Goal: Communication & Community: Share content

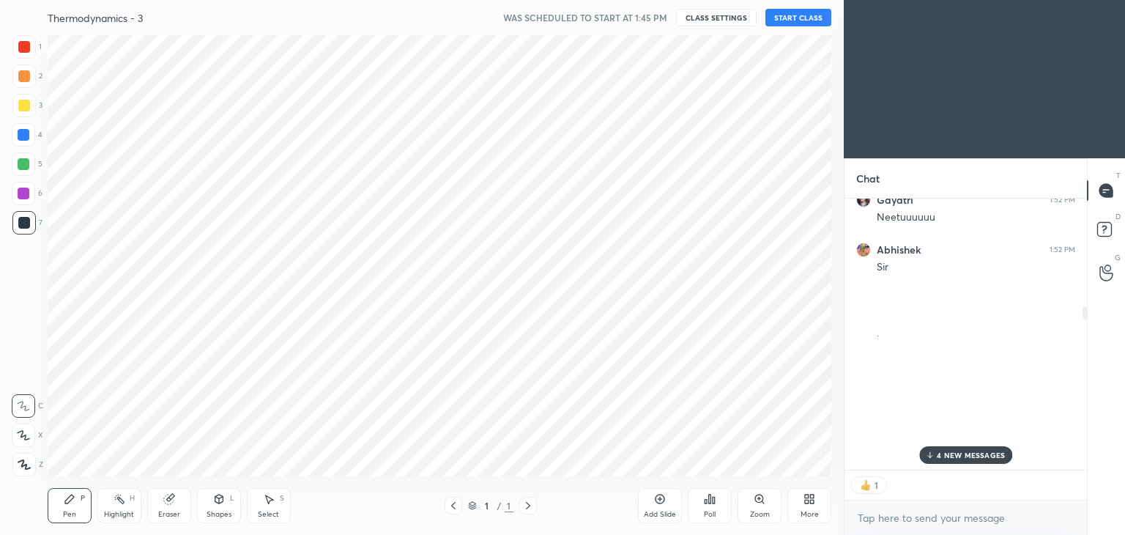
scroll to position [72818, 72474]
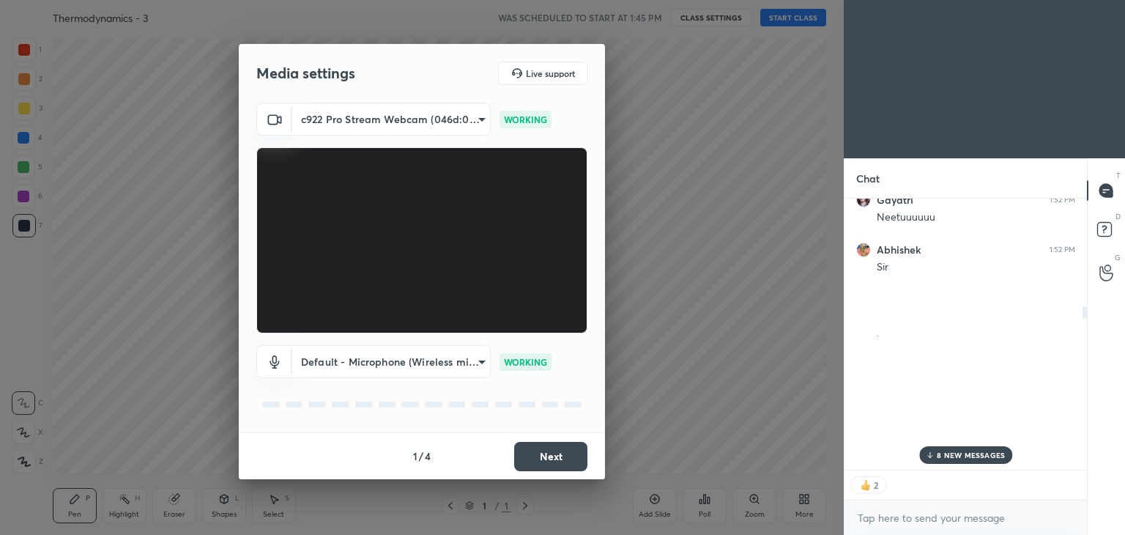
click at [540, 458] on button "Next" at bounding box center [550, 456] width 73 height 29
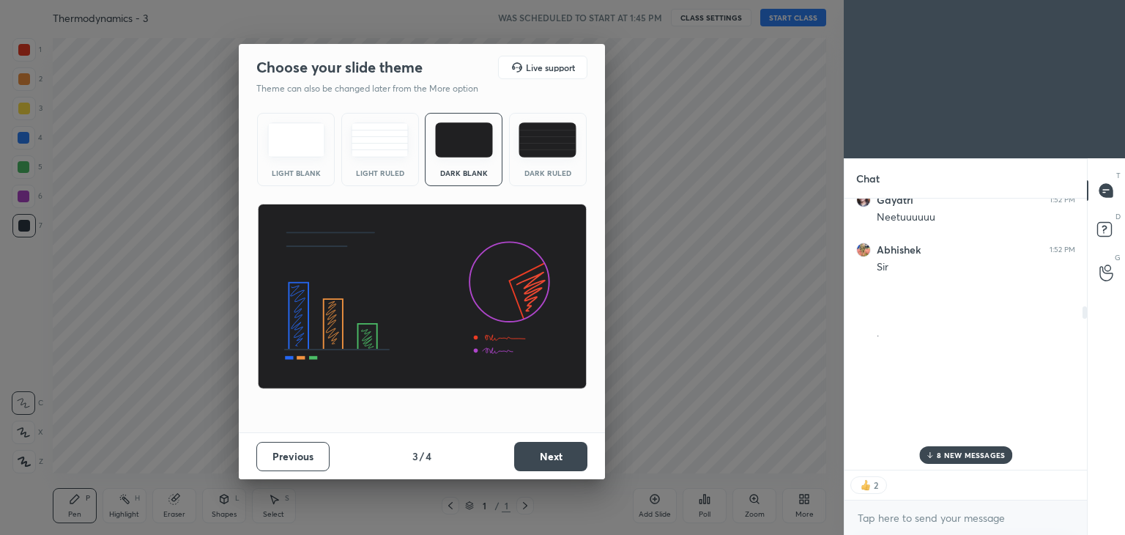
click at [540, 458] on button "Next" at bounding box center [550, 456] width 73 height 29
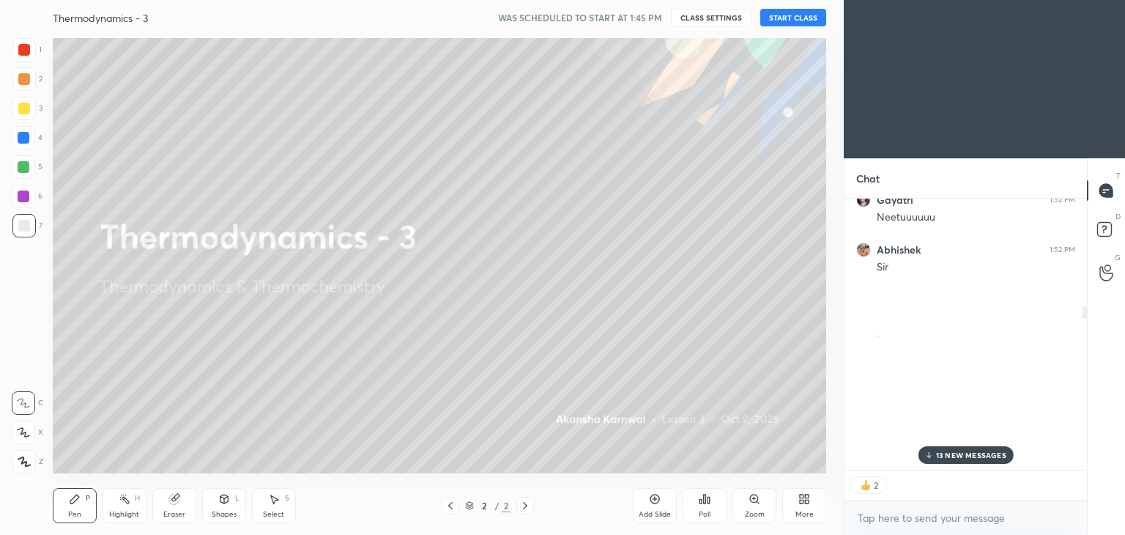
click at [768, 12] on button "START CLASS" at bounding box center [793, 18] width 66 height 18
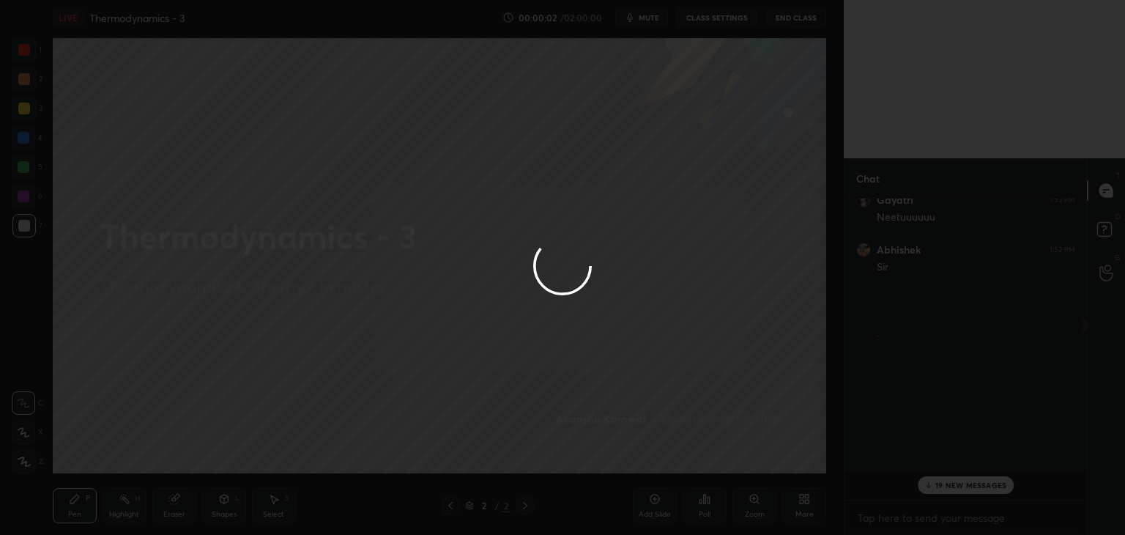
scroll to position [297, 238]
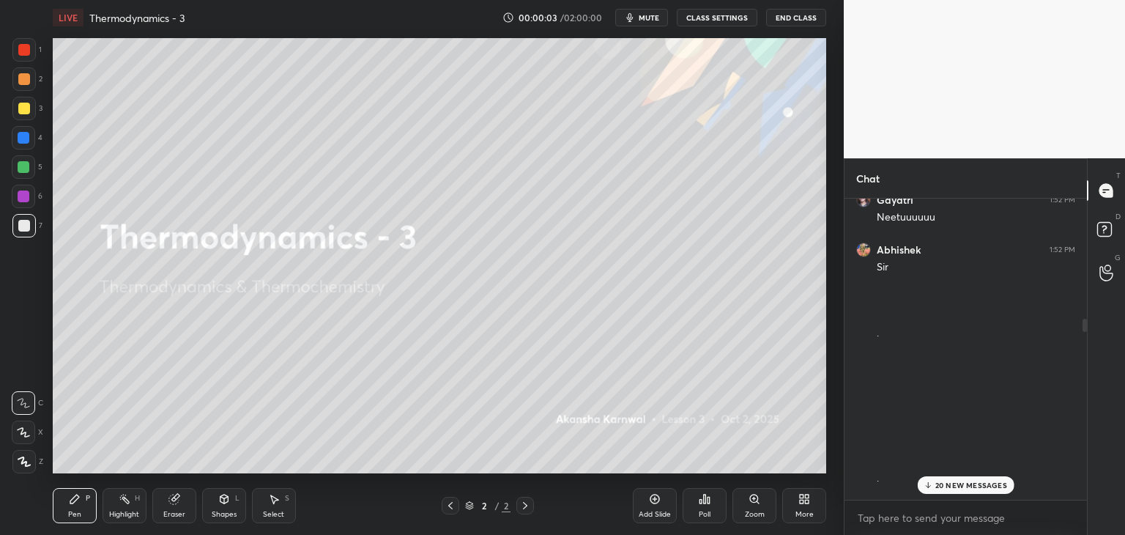
click at [659, 20] on span "mute" at bounding box center [649, 17] width 21 height 10
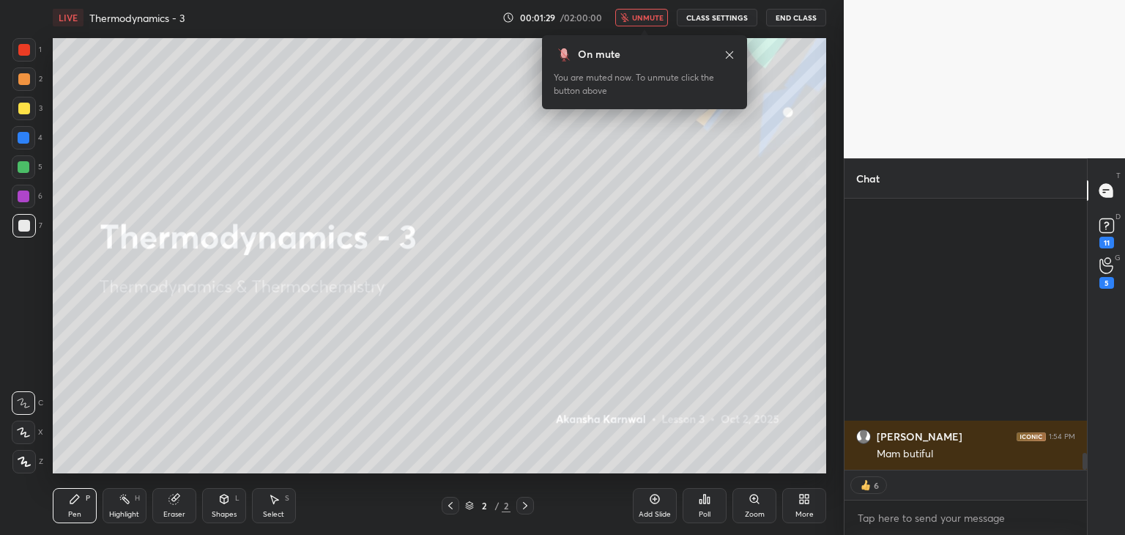
scroll to position [0, 0]
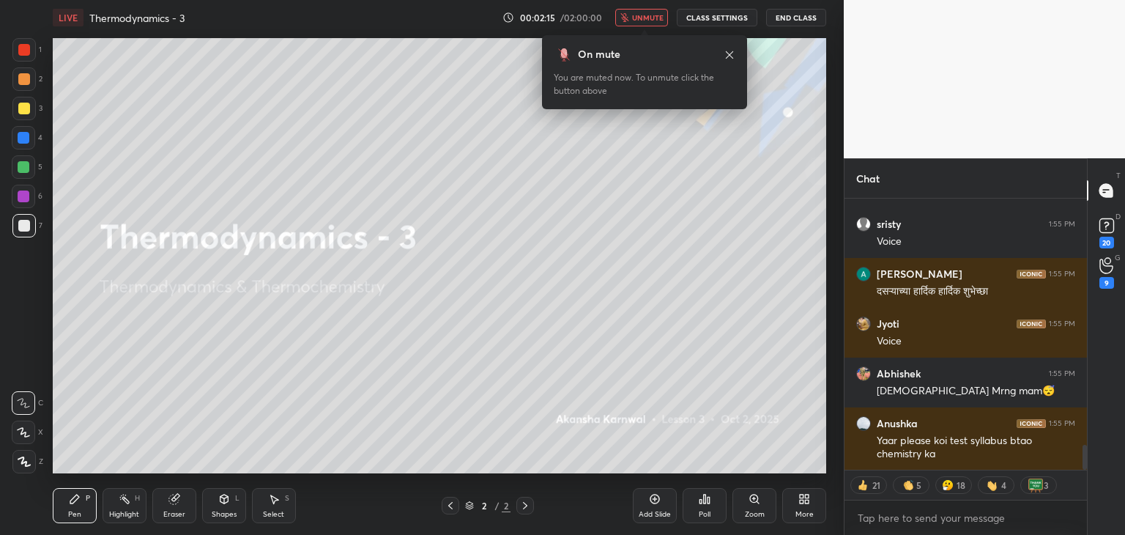
click at [644, 15] on span "unmute" at bounding box center [648, 17] width 32 height 10
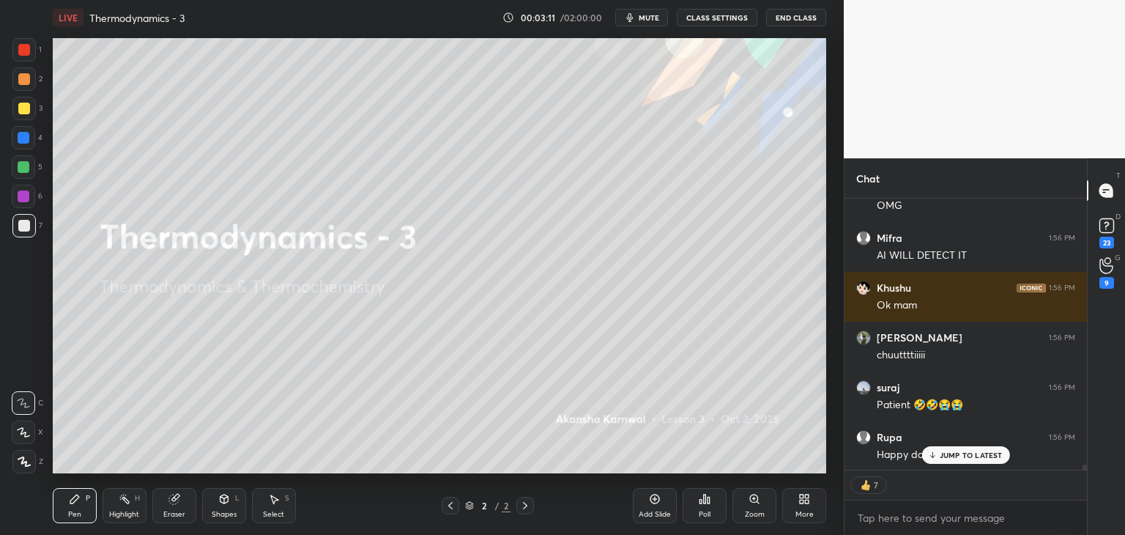
click at [27, 123] on div "3" at bounding box center [27, 111] width 30 height 29
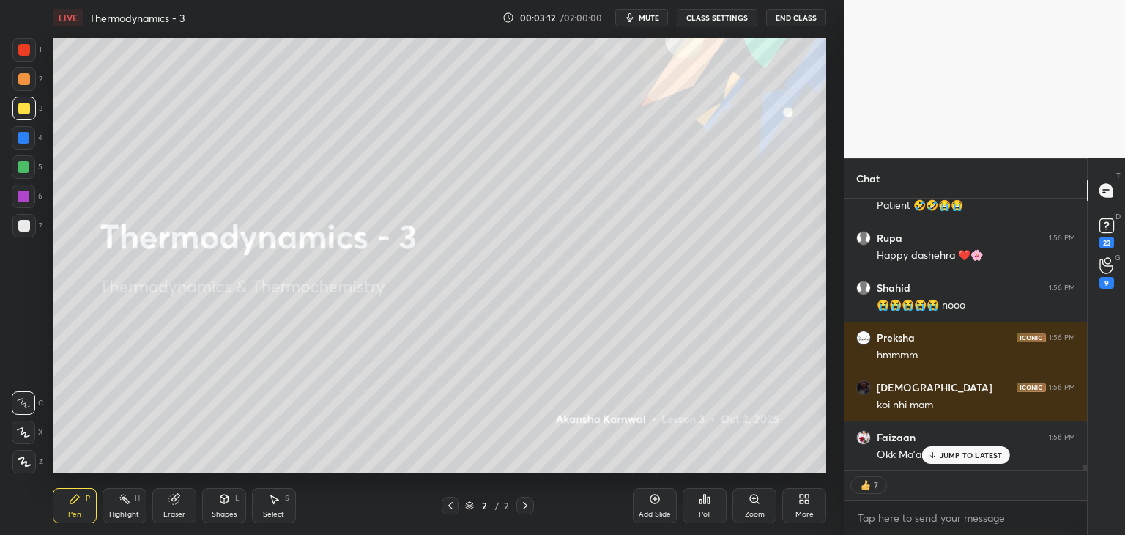
click at [29, 137] on div at bounding box center [23, 137] width 23 height 23
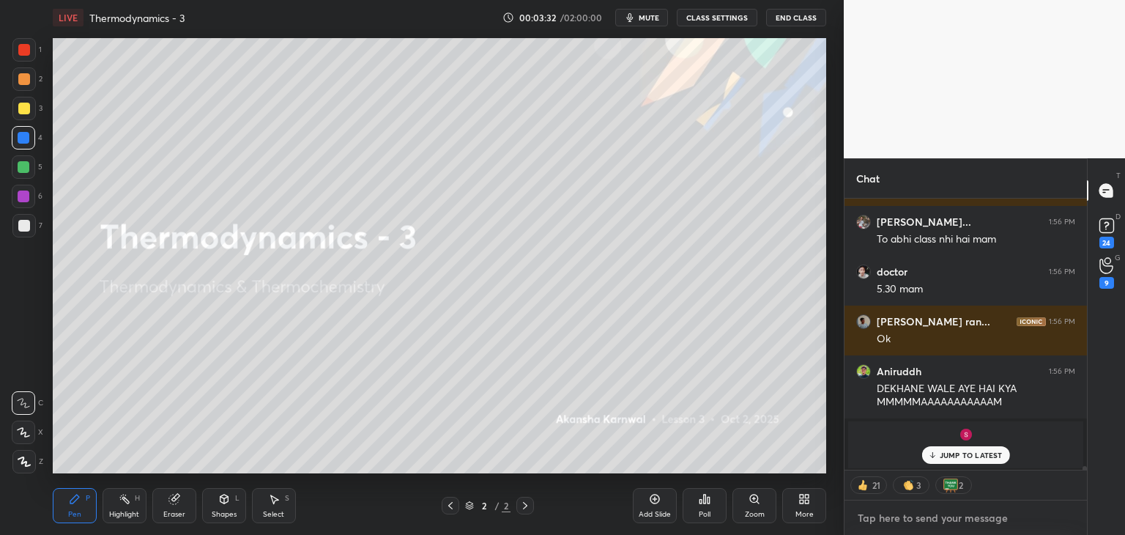
click at [888, 520] on textarea at bounding box center [965, 517] width 219 height 23
type textarea "x"
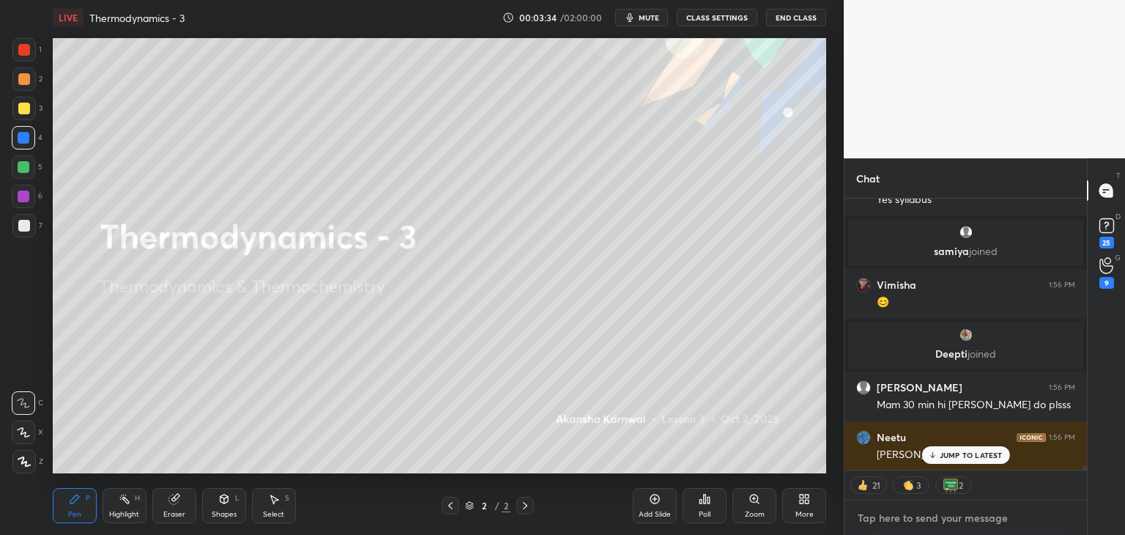
paste textarea "[URL][DOMAIN_NAME]"
type textarea "[URL][DOMAIN_NAME]"
type textarea "x"
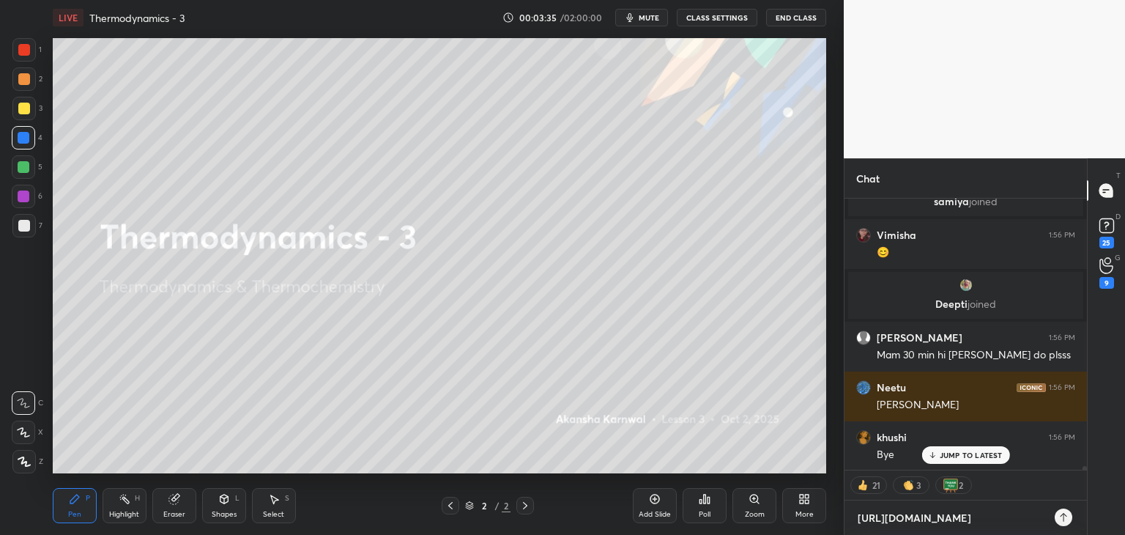
type textarea "[URL][DOMAIN_NAME]"
click at [1064, 516] on icon at bounding box center [1064, 517] width 12 height 12
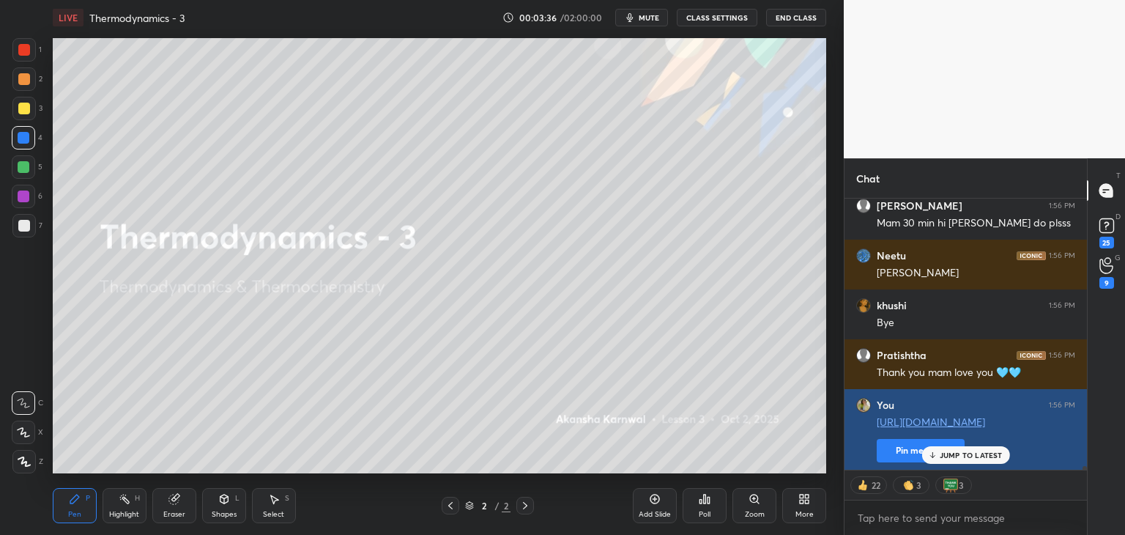
click at [895, 447] on button "Pin message" at bounding box center [921, 450] width 88 height 23
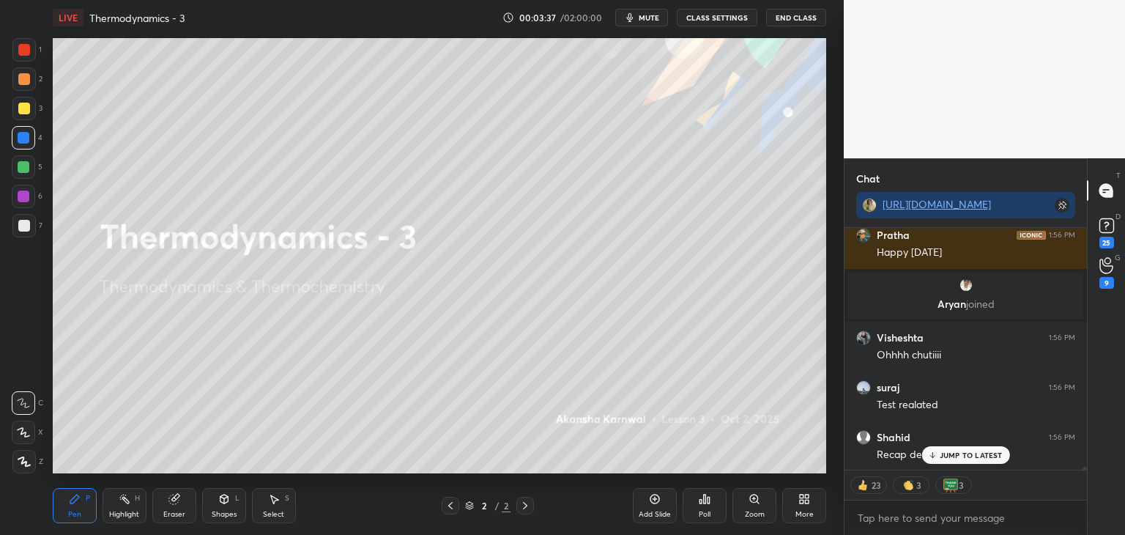
click at [656, 502] on icon at bounding box center [655, 499] width 12 height 12
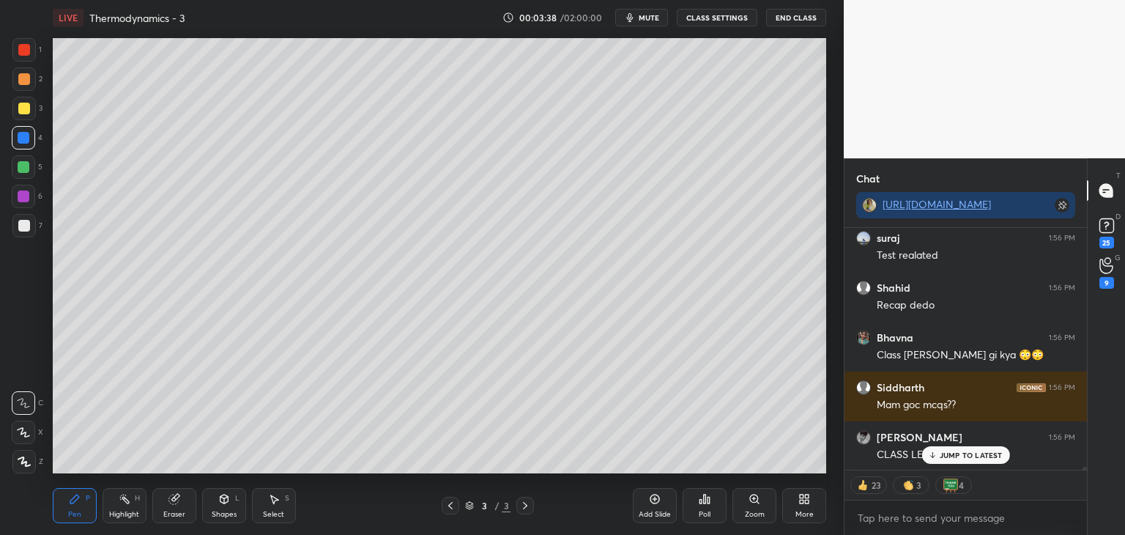
click at [85, 502] on div "Pen P" at bounding box center [75, 505] width 44 height 35
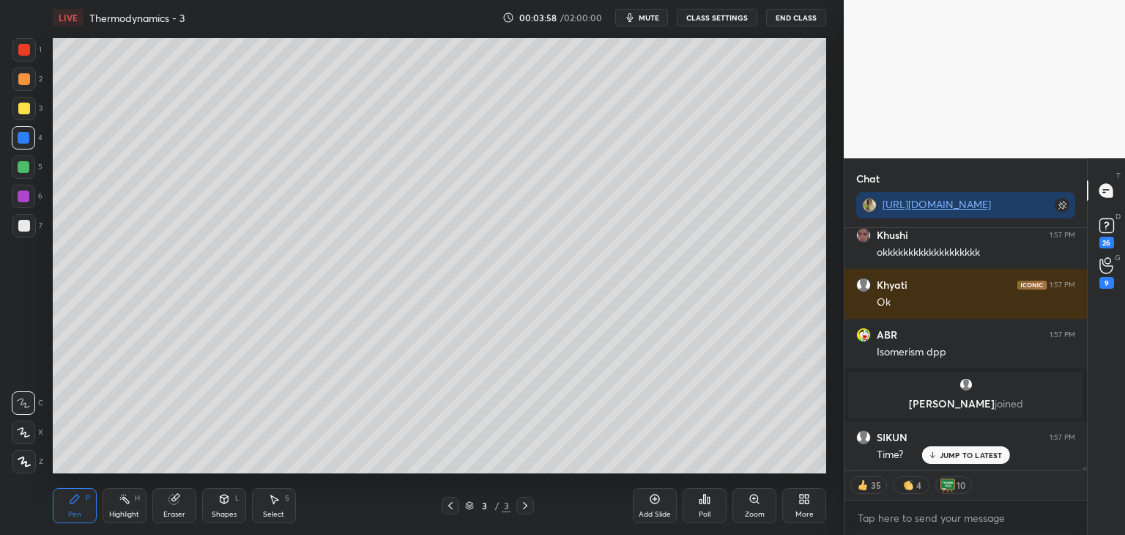
click at [125, 511] on div "Highlight" at bounding box center [124, 514] width 30 height 7
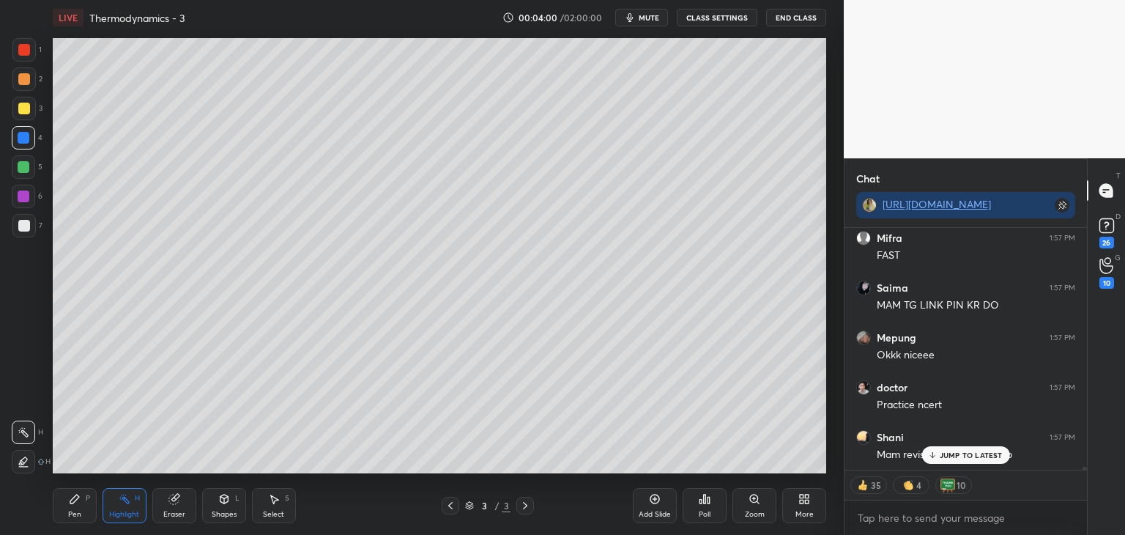
click at [29, 80] on div at bounding box center [24, 79] width 12 height 12
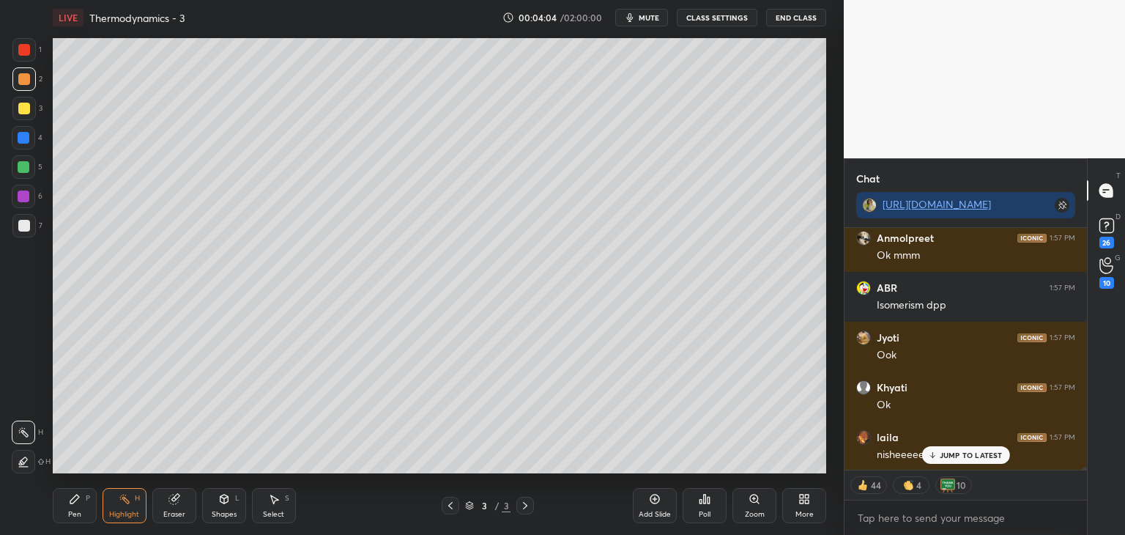
click at [84, 512] on div "Pen P" at bounding box center [75, 505] width 44 height 35
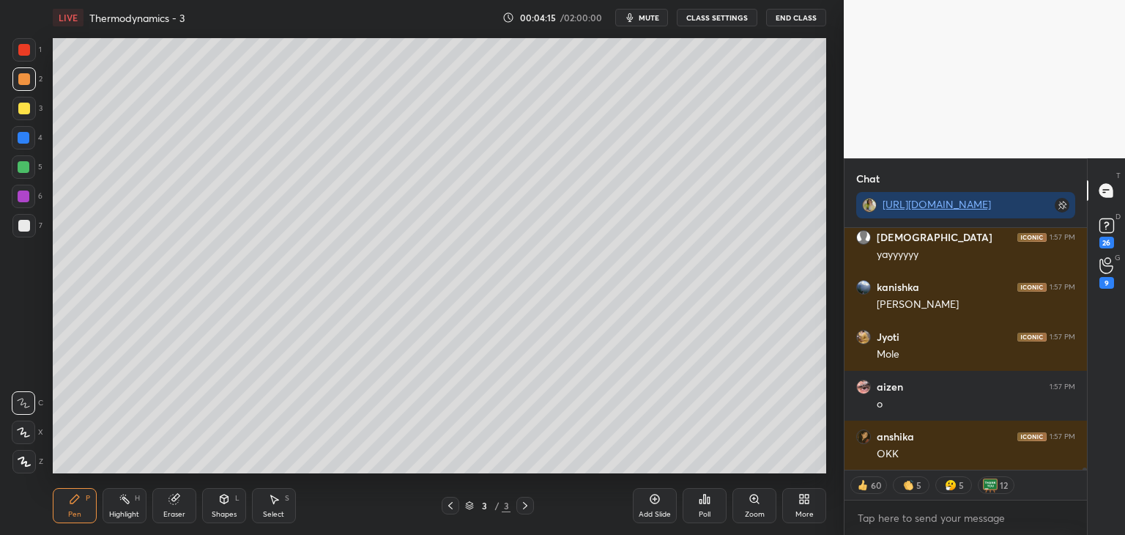
click at [127, 511] on div "Highlight" at bounding box center [124, 514] width 30 height 7
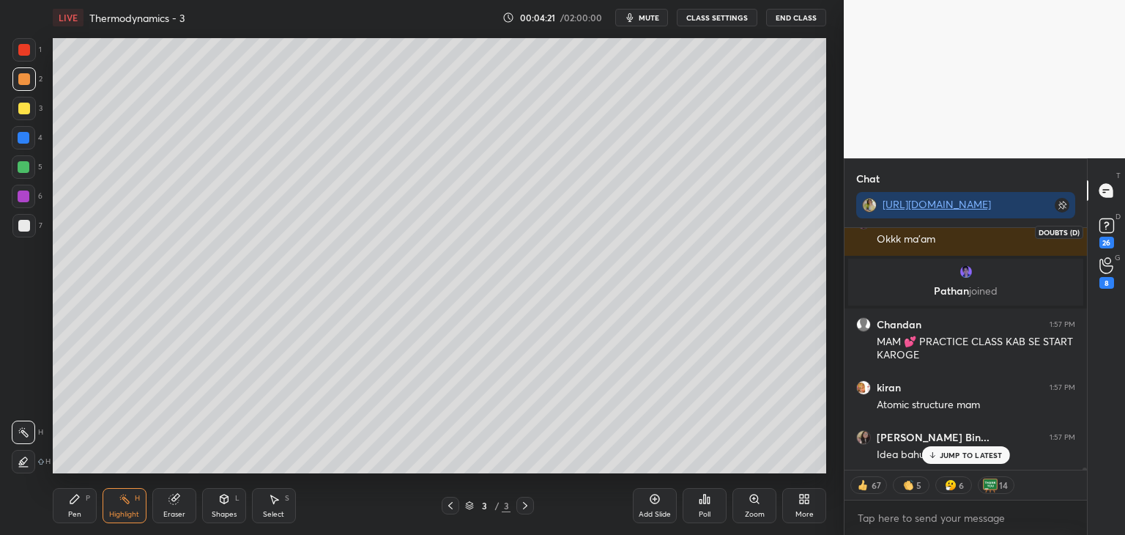
click at [1104, 247] on div "26" at bounding box center [1107, 243] width 15 height 12
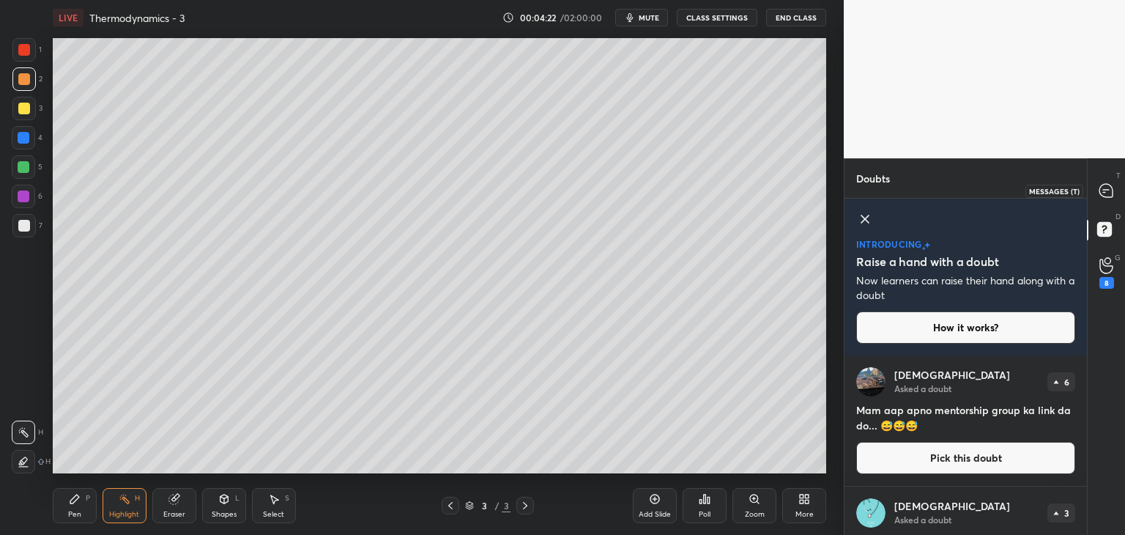
click at [1114, 193] on icon at bounding box center [1106, 190] width 15 height 15
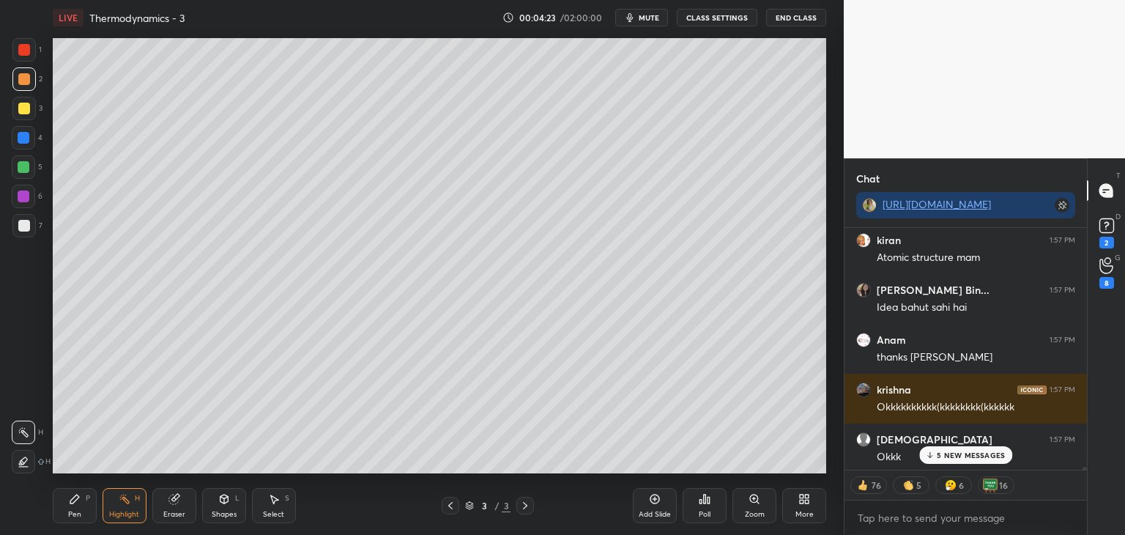
click at [996, 456] on p "5 NEW MESSAGES" at bounding box center [971, 455] width 68 height 9
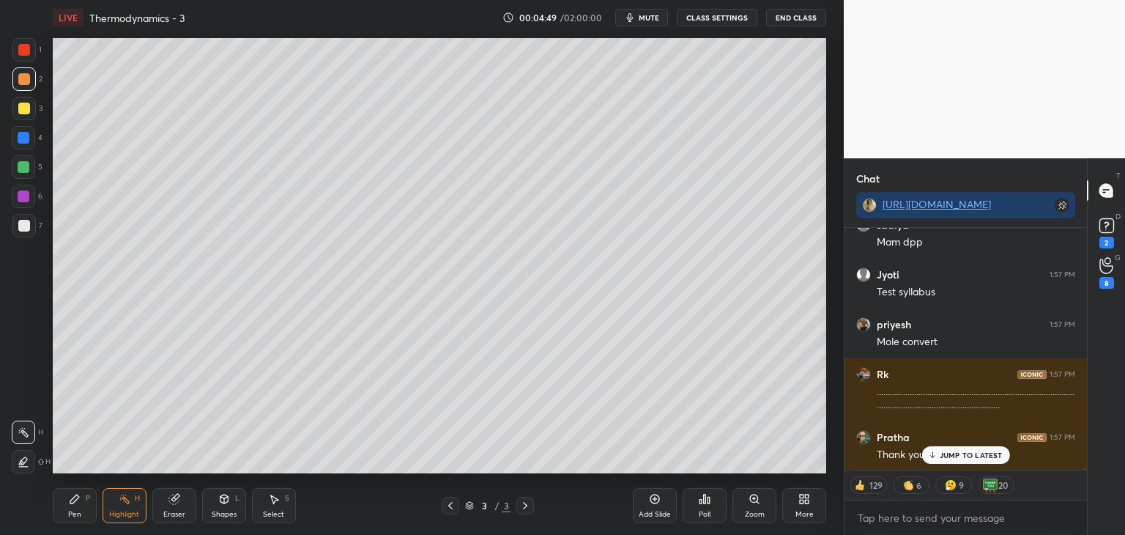
click at [26, 199] on div at bounding box center [24, 196] width 12 height 12
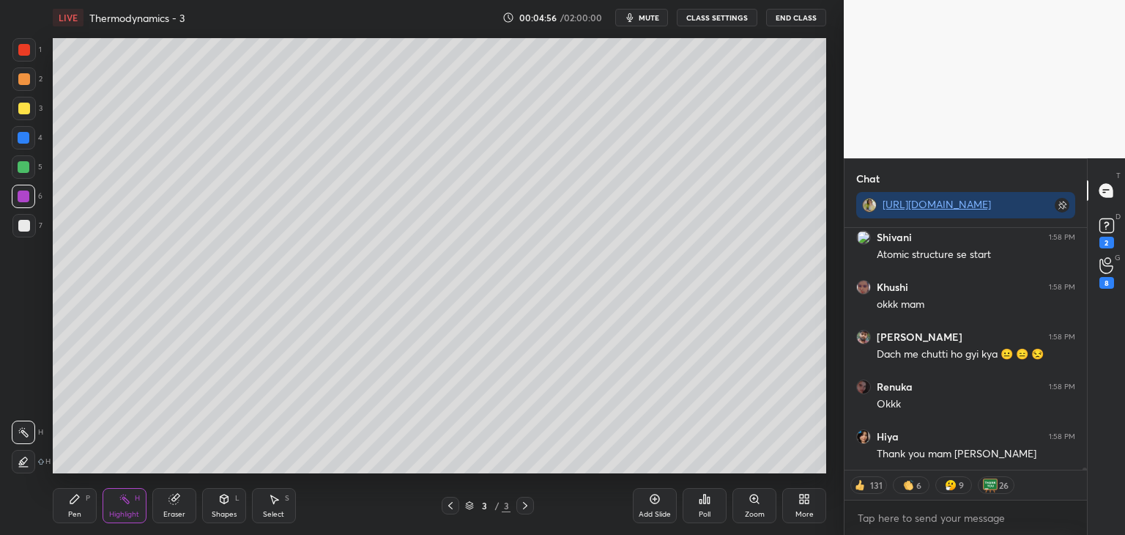
click at [140, 507] on div "Highlight H" at bounding box center [125, 505] width 44 height 35
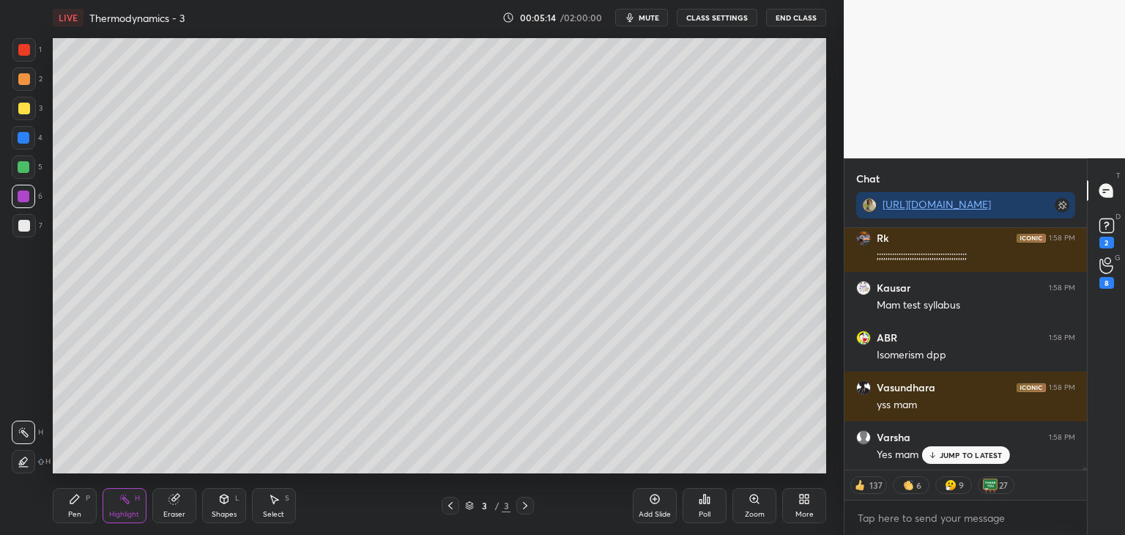
click at [654, 509] on div "Add Slide" at bounding box center [655, 505] width 44 height 35
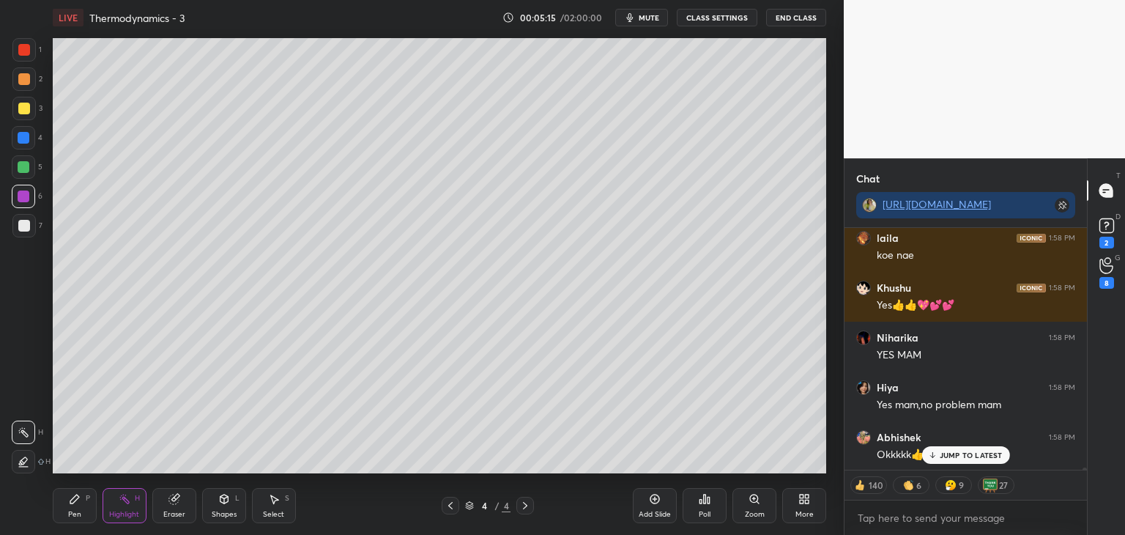
click at [81, 510] on div "Pen P" at bounding box center [75, 505] width 44 height 35
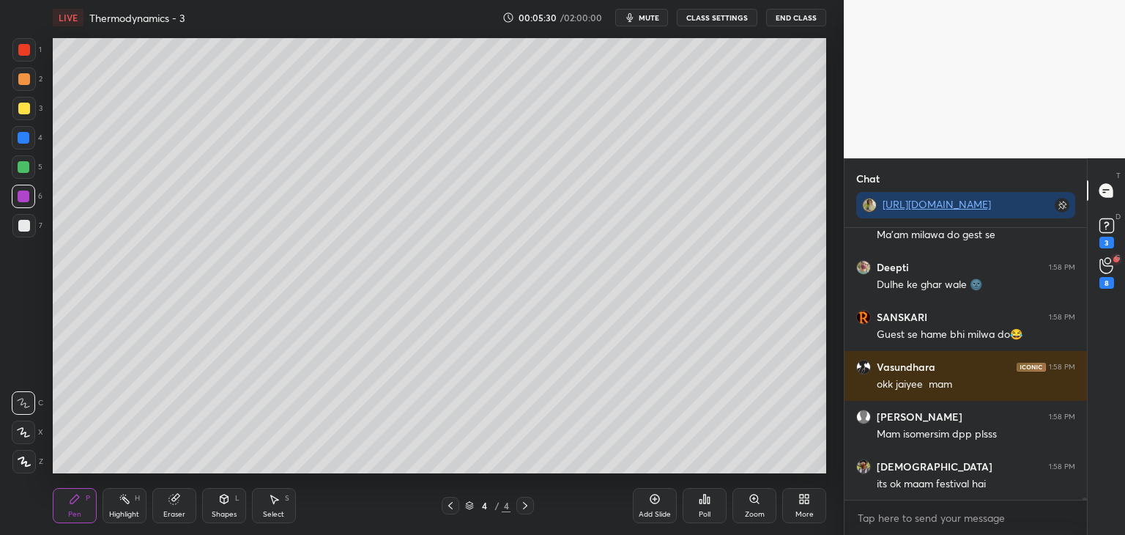
click at [127, 511] on div "Highlight" at bounding box center [124, 514] width 30 height 7
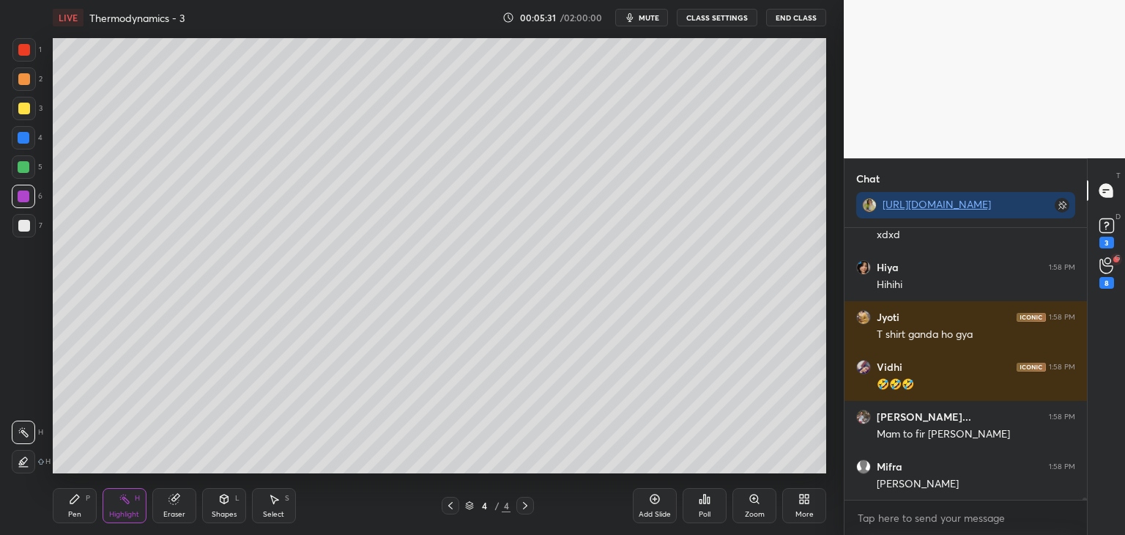
click at [95, 508] on div "Pen P" at bounding box center [75, 505] width 44 height 35
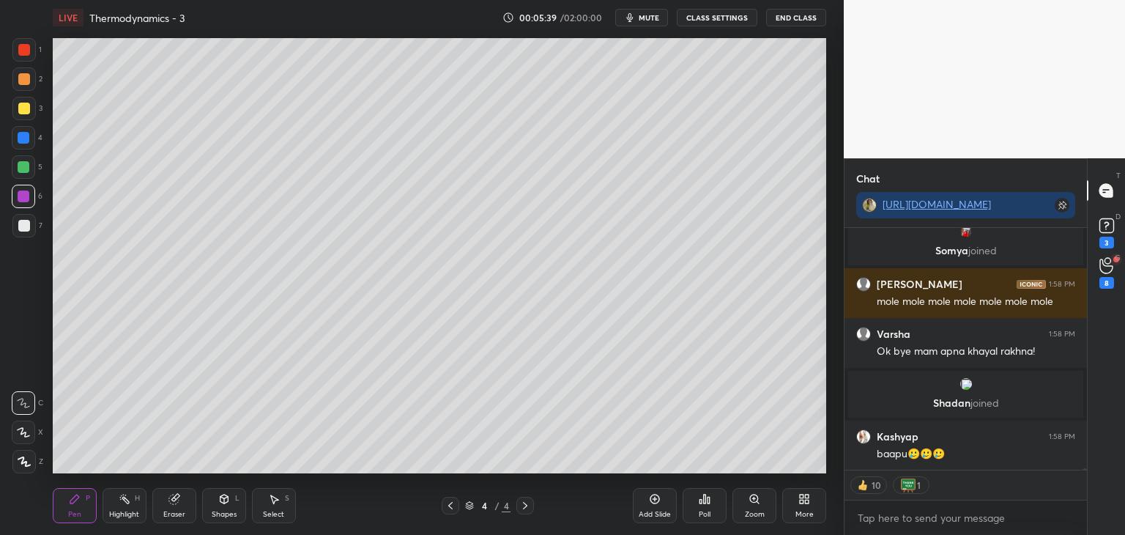
click at [19, 141] on div at bounding box center [24, 138] width 12 height 12
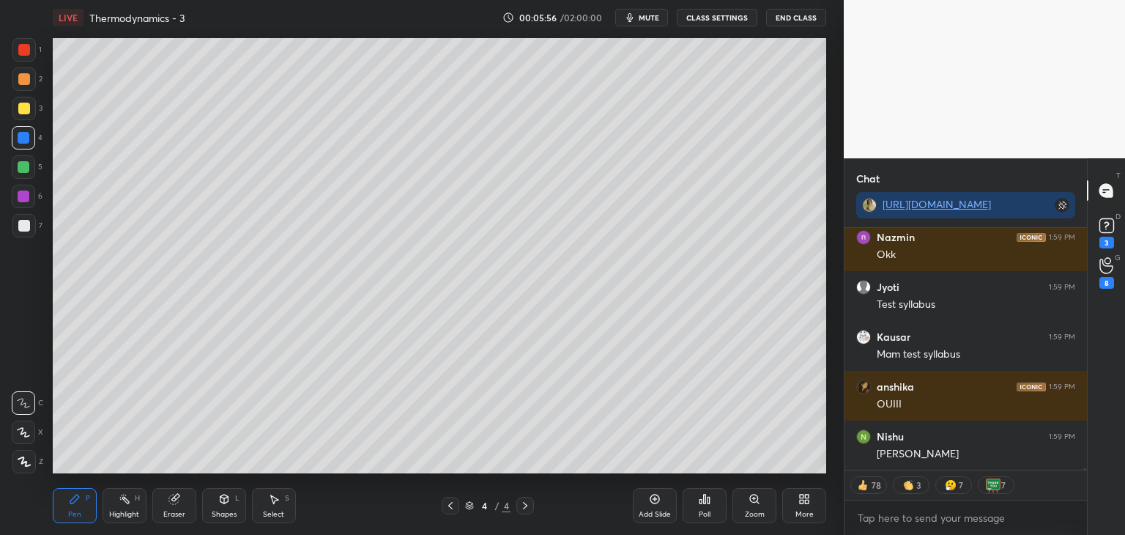
click at [120, 508] on div "Highlight H" at bounding box center [125, 505] width 44 height 35
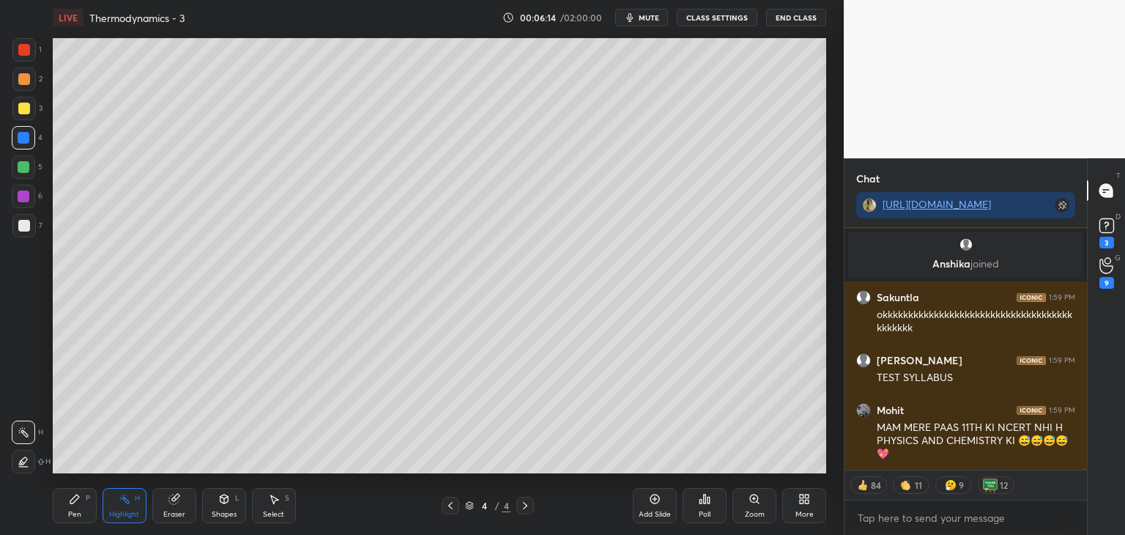
click at [81, 502] on div "Pen P" at bounding box center [75, 505] width 44 height 35
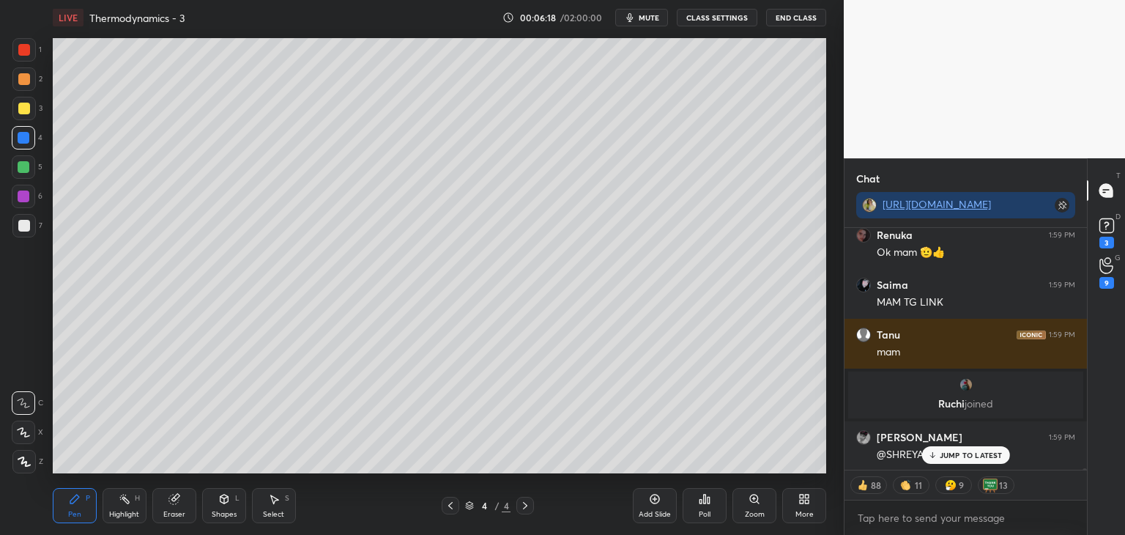
click at [118, 518] on div "Highlight" at bounding box center [124, 514] width 30 height 7
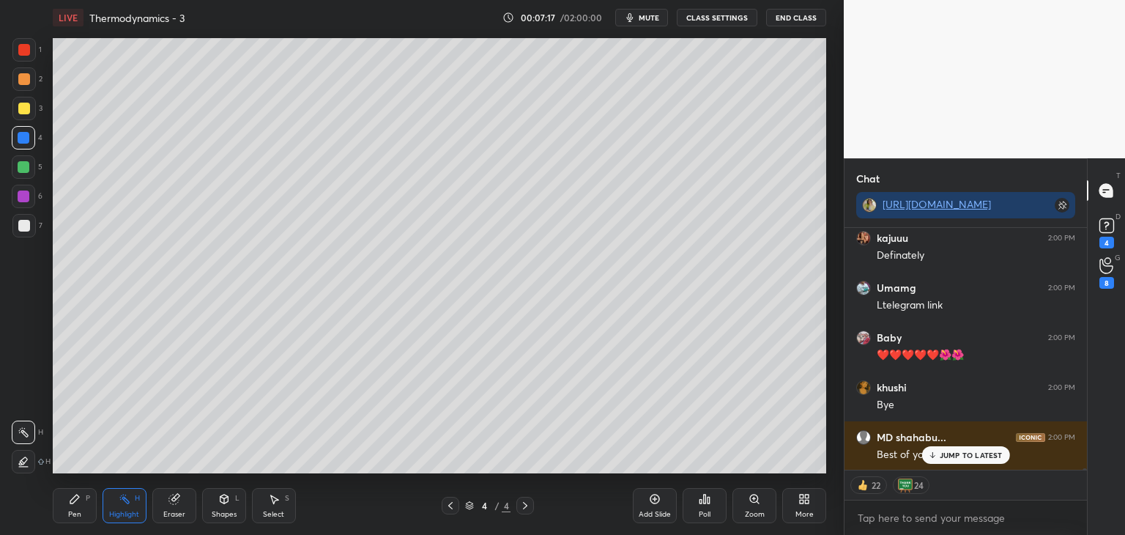
click at [796, 21] on button "End Class" at bounding box center [796, 18] width 60 height 18
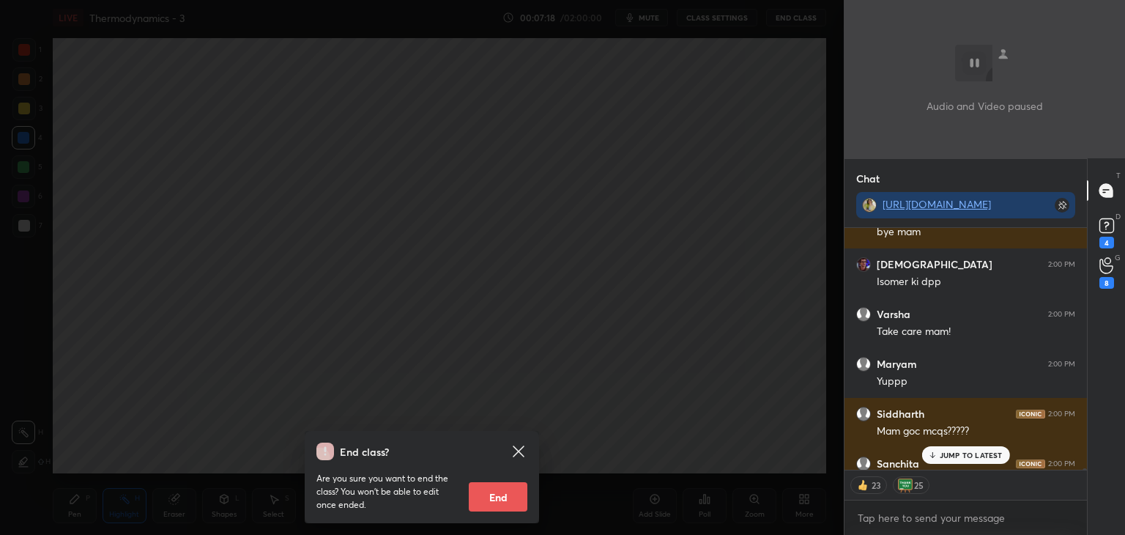
click at [498, 495] on button "End" at bounding box center [498, 496] width 59 height 29
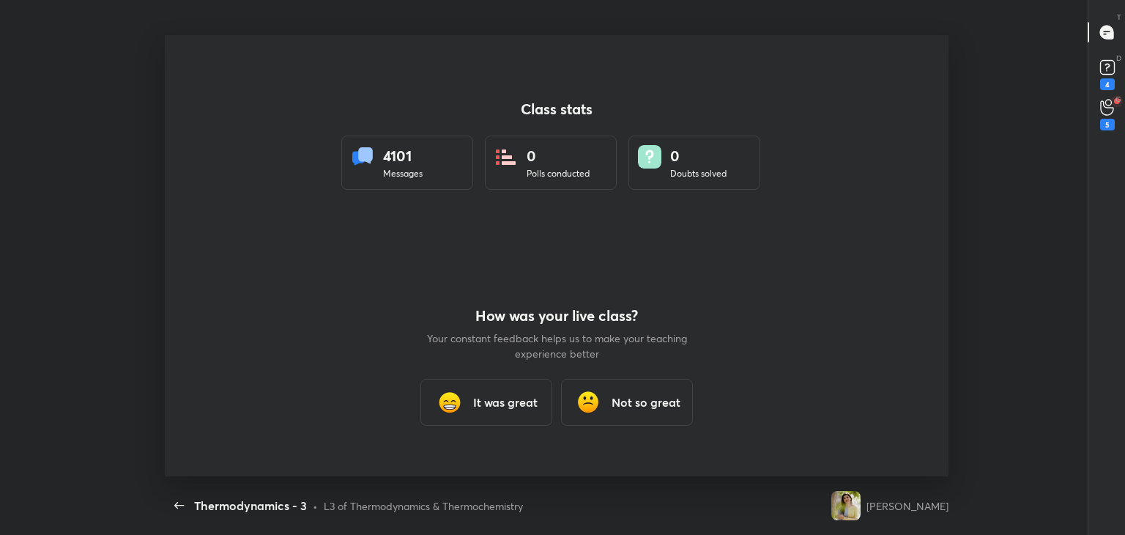
click at [469, 414] on div "It was great" at bounding box center [487, 402] width 132 height 47
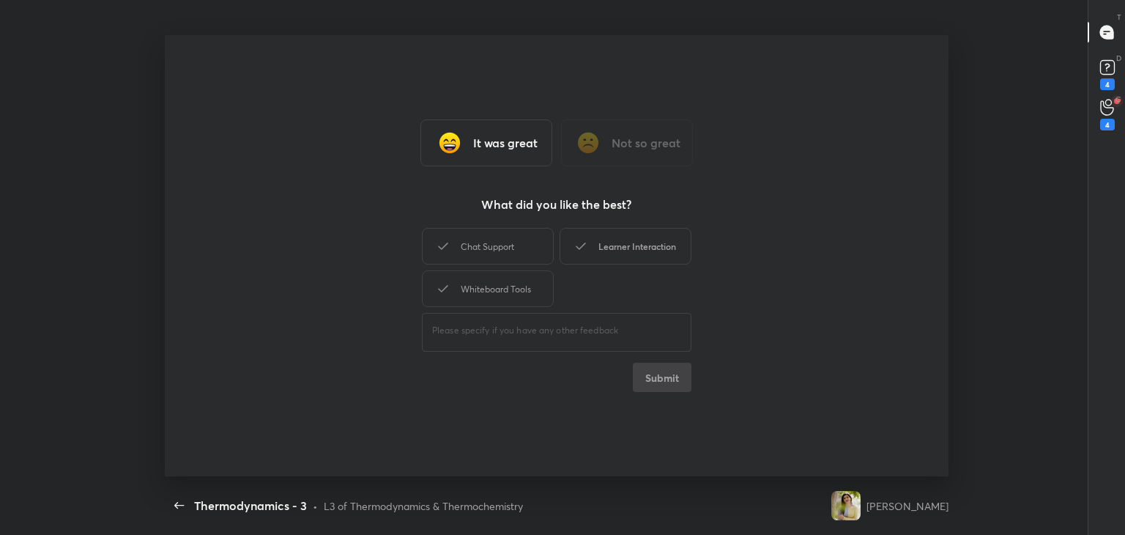
click at [525, 253] on div "Chat Support" at bounding box center [488, 246] width 132 height 37
click at [604, 251] on div "Learner Interaction" at bounding box center [626, 246] width 132 height 37
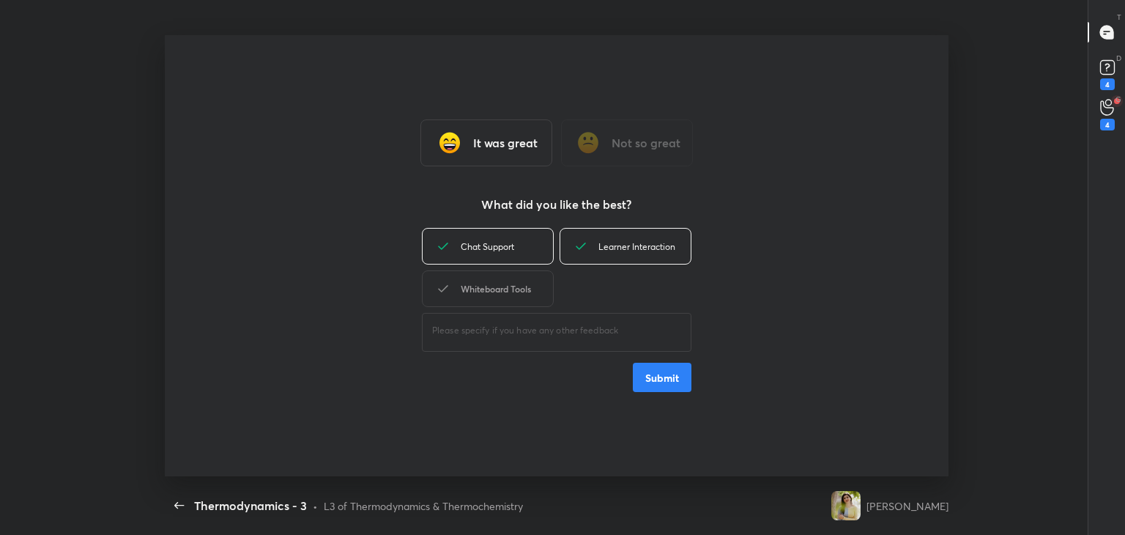
click at [510, 301] on div "Whiteboard Tools" at bounding box center [488, 288] width 132 height 37
click at [637, 375] on button "Submit" at bounding box center [662, 377] width 59 height 29
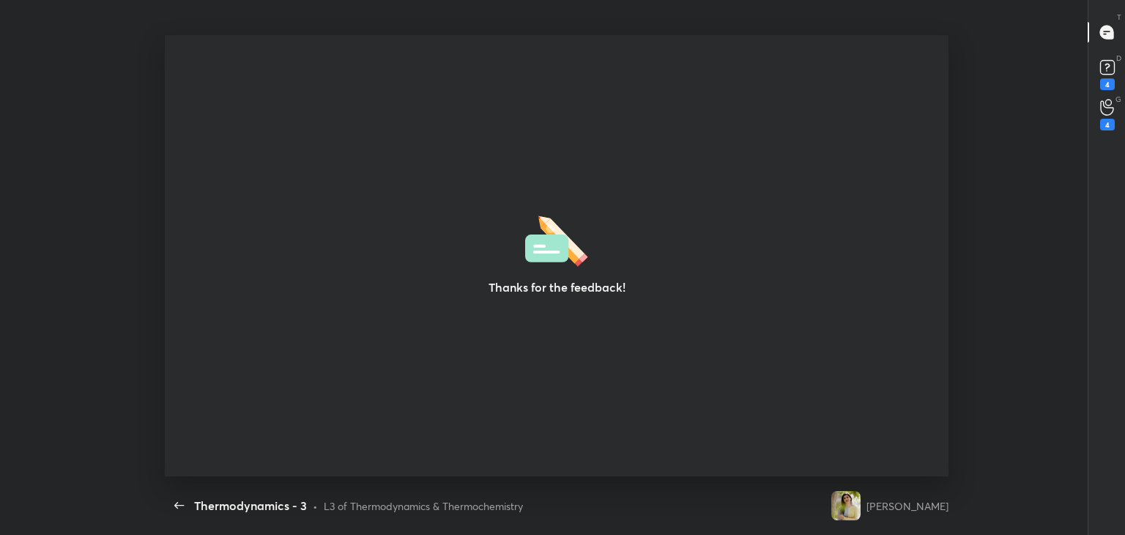
type textarea "x"
